Goal: Transaction & Acquisition: Purchase product/service

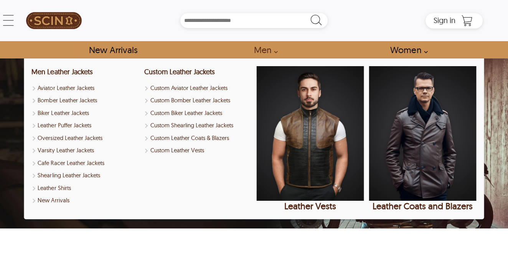
click at [261, 51] on link "Men" at bounding box center [263, 49] width 37 height 17
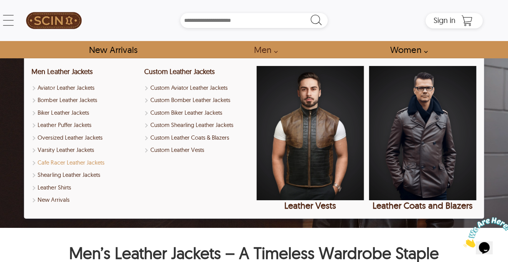
click at [95, 160] on link "Cafe Racer Leather Jackets" at bounding box center [84, 163] width 107 height 9
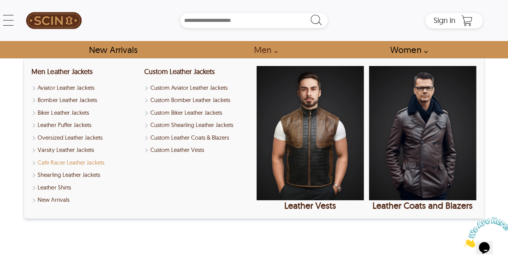
select select "********"
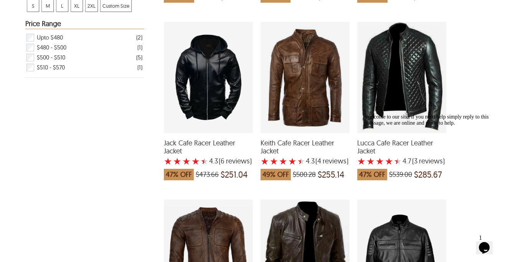
scroll to position [269, 0]
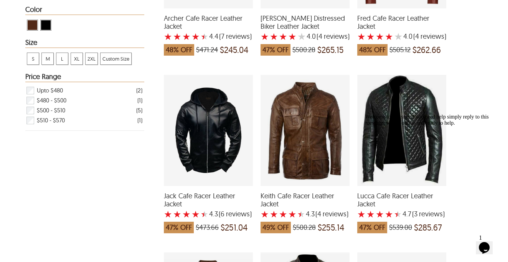
click at [316, 144] on div "Keith Cafe Racer Leather Jacket with a 4.25 Star Rating 4 Product Review which …" at bounding box center [305, 130] width 89 height 111
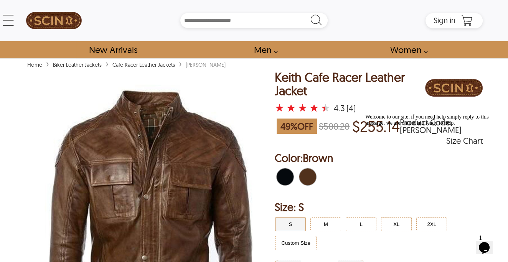
click at [50, 19] on img at bounding box center [54, 20] width 56 height 33
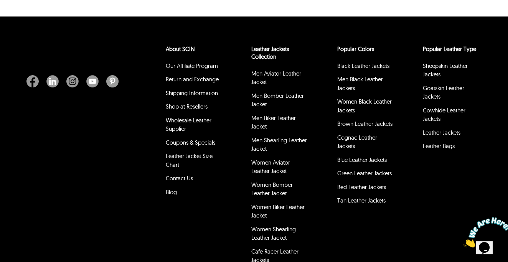
scroll to position [3379, 0]
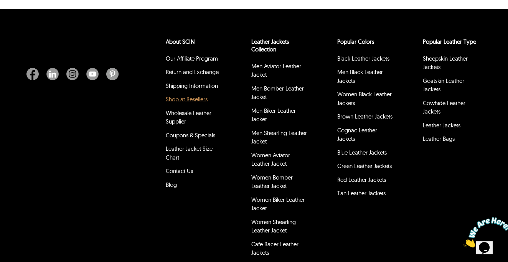
click at [196, 100] on link "Shop at Resellers" at bounding box center [187, 99] width 42 height 7
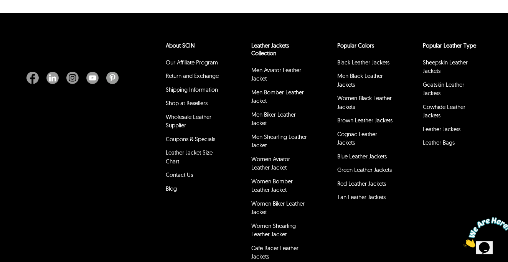
scroll to position [269, 0]
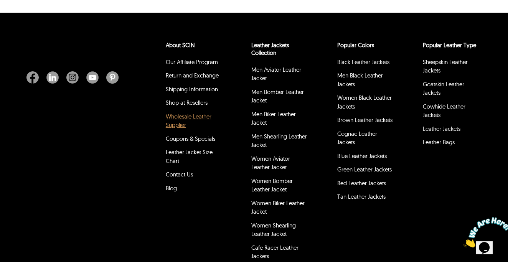
click at [189, 120] on link "Wholesale Leather Supplier" at bounding box center [189, 121] width 46 height 16
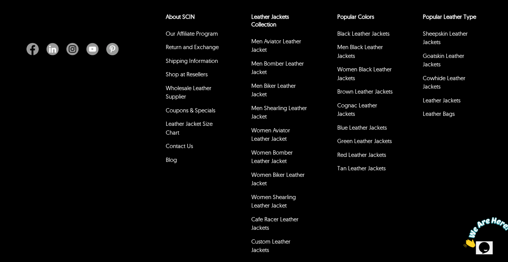
scroll to position [1421, 0]
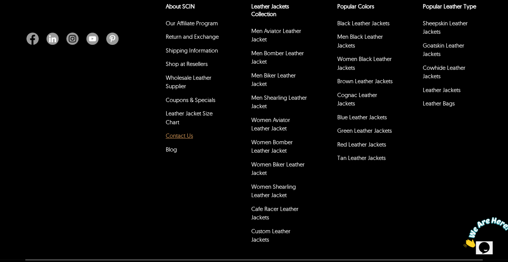
click at [180, 135] on link "Contact Us" at bounding box center [179, 135] width 27 height 7
